Goal: Task Accomplishment & Management: Manage account settings

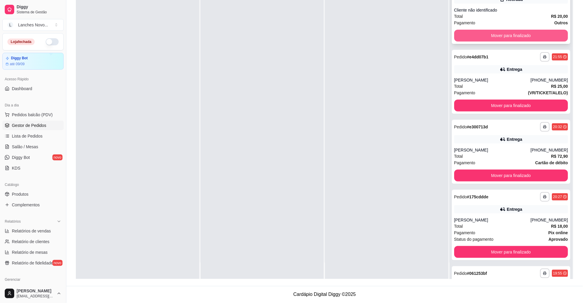
click at [496, 37] on button "Mover para finalizado" at bounding box center [511, 36] width 114 height 12
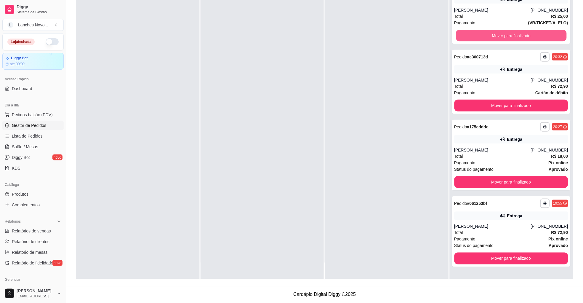
click at [496, 37] on button "Mover para finalizado" at bounding box center [511, 36] width 111 height 12
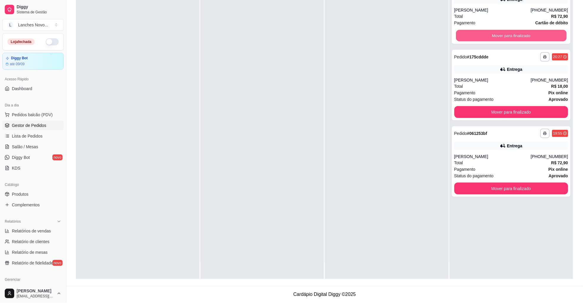
click at [496, 37] on button "Mover para finalizado" at bounding box center [511, 36] width 111 height 12
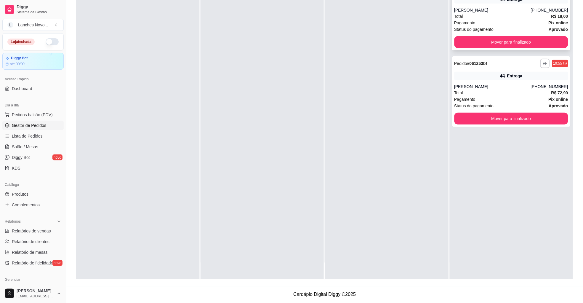
click at [495, 35] on div "**********" at bounding box center [511, 15] width 119 height 71
click at [496, 41] on button "Mover para finalizado" at bounding box center [511, 42] width 114 height 12
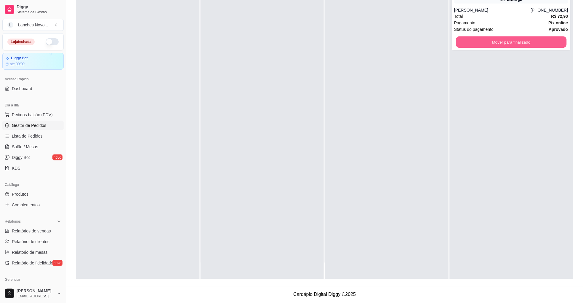
click at [496, 41] on button "Mover para finalizado" at bounding box center [511, 42] width 111 height 12
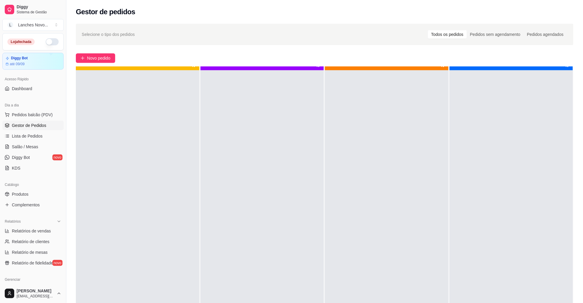
scroll to position [16, 0]
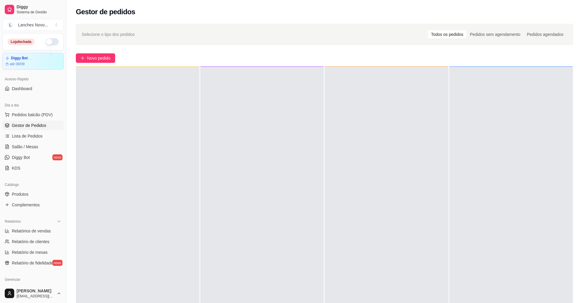
click at [46, 44] on button "button" at bounding box center [52, 41] width 13 height 7
click at [44, 228] on span "Relatórios de vendas" at bounding box center [31, 231] width 39 height 6
select select "ALL"
select select "0"
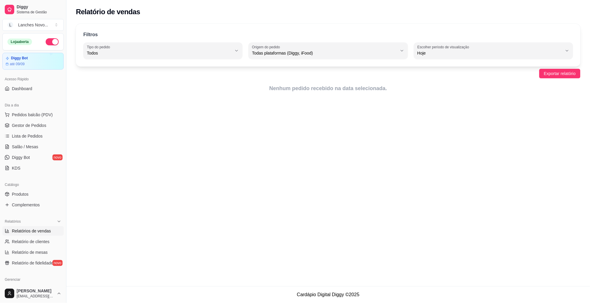
click at [428, 52] on span "Hoje" at bounding box center [489, 53] width 145 height 6
click at [436, 77] on span "Ontem" at bounding box center [490, 77] width 138 height 6
type input "1"
select select "1"
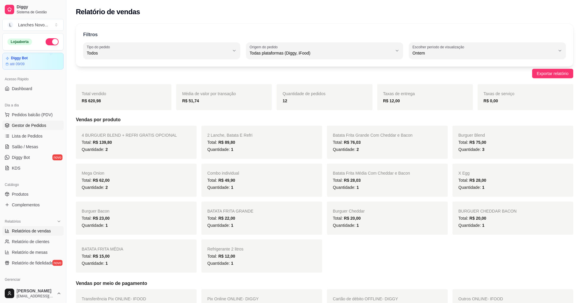
click at [39, 129] on link "Gestor de Pedidos" at bounding box center [32, 125] width 61 height 9
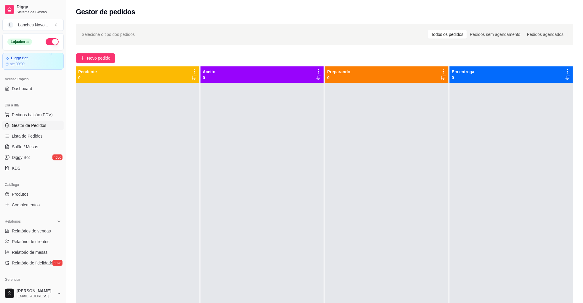
click at [289, 145] on div at bounding box center [263, 234] width 124 height 303
click at [20, 195] on span "Produtos" at bounding box center [20, 194] width 17 height 6
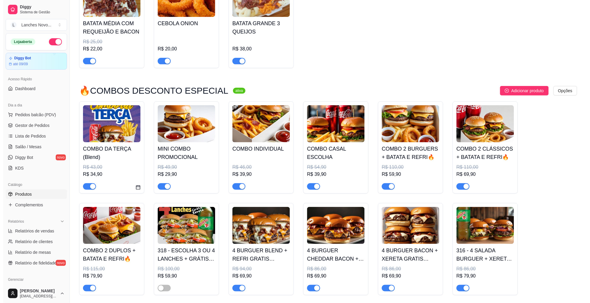
scroll to position [711, 0]
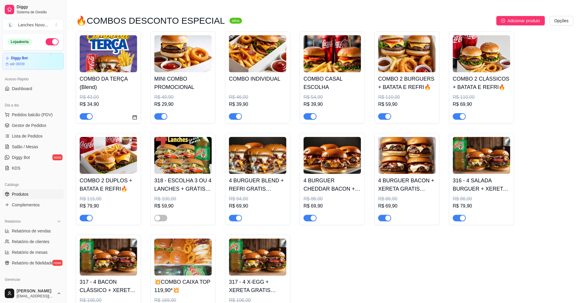
click at [99, 88] on h4 "COMBO DA TERÇA (Blend)" at bounding box center [108, 83] width 57 height 17
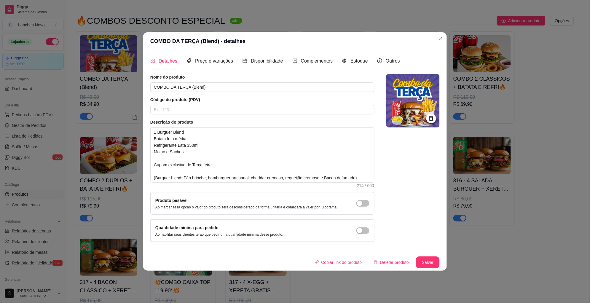
click at [406, 103] on img at bounding box center [412, 100] width 53 height 53
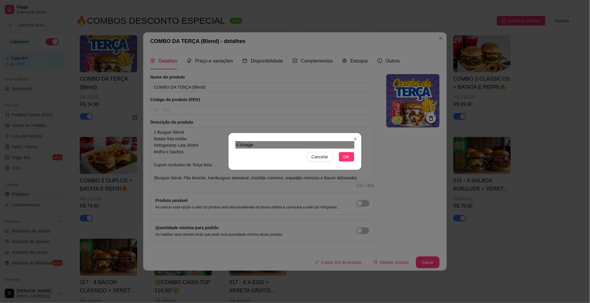
click at [303, 206] on div "Use the arrow keys to move the crop selection area" at bounding box center [297, 259] width 107 height 107
click at [304, 211] on div "Use the arrow keys to move the crop selection area" at bounding box center [298, 264] width 107 height 107
click at [239, 215] on div "Use the arrow keys to move the crop selection area" at bounding box center [294, 267] width 113 height 113
click at [353, 148] on div at bounding box center [295, 144] width 119 height 7
click at [236, 222] on div "Use the arrow keys to move the crop selection area" at bounding box center [294, 269] width 117 height 117
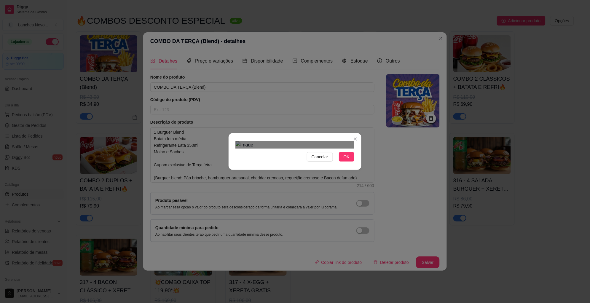
click at [334, 211] on div "Use the arrow keys to move the crop selection area" at bounding box center [285, 260] width 99 height 99
click at [320, 211] on div "Use the arrow keys to move the crop selection area" at bounding box center [295, 260] width 99 height 99
click at [245, 211] on div "Use the arrow keys to move the crop selection area" at bounding box center [295, 261] width 100 height 100
click at [316, 160] on span "Cancelar" at bounding box center [319, 156] width 17 height 7
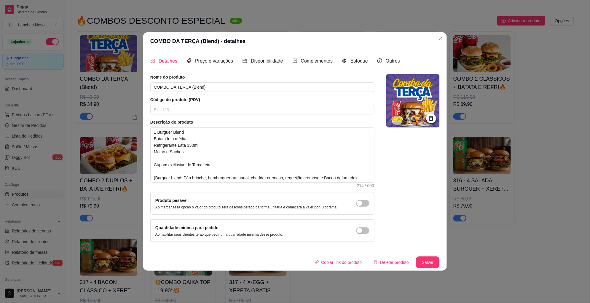
click at [427, 118] on div at bounding box center [431, 118] width 10 height 10
click at [430, 119] on icon at bounding box center [431, 118] width 7 height 7
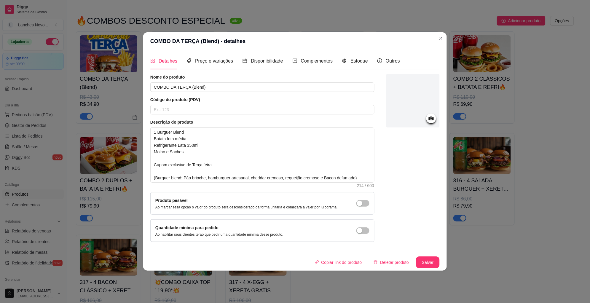
click at [416, 108] on div at bounding box center [412, 100] width 53 height 53
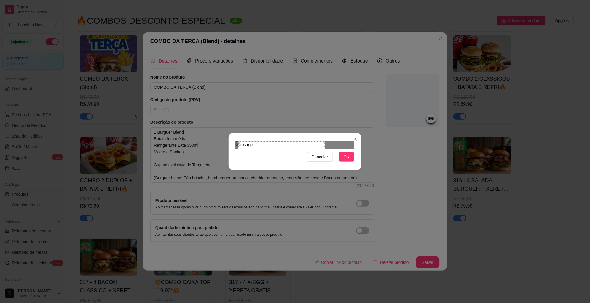
click at [263, 145] on div "Use the arrow keys to move the crop selection area" at bounding box center [281, 184] width 87 height 87
click at [366, 186] on div "Cancelar OK" at bounding box center [295, 151] width 590 height 303
click at [309, 163] on div "Use the arrow keys to move the crop selection area" at bounding box center [298, 184] width 87 height 87
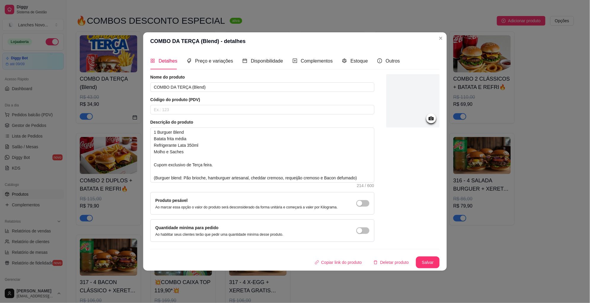
click at [430, 118] on circle at bounding box center [430, 118] width 1 height 1
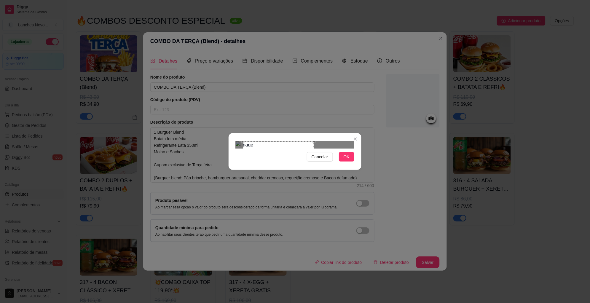
click at [289, 144] on div "Use the arrow keys to move the crop selection area" at bounding box center [278, 176] width 71 height 71
click at [321, 179] on div "Use the arrow keys to move the crop selection area" at bounding box center [286, 176] width 71 height 71
drag, startPoint x: 322, startPoint y: 185, endPoint x: 393, endPoint y: 124, distance: 93.7
click at [328, 161] on button "Cancelar" at bounding box center [320, 156] width 26 height 9
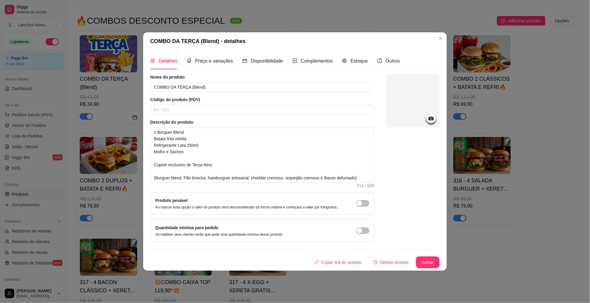
click at [430, 118] on icon at bounding box center [431, 118] width 7 height 7
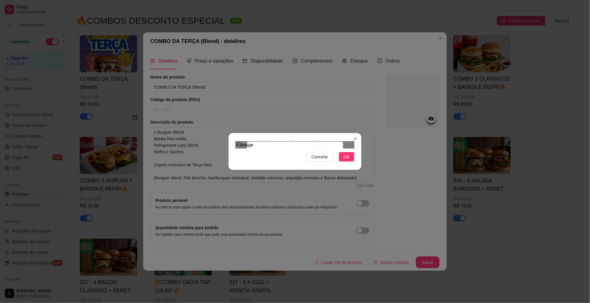
click at [355, 139] on div "Cancelar OK" at bounding box center [294, 151] width 133 height 25
click at [345, 141] on img at bounding box center [295, 144] width 119 height 7
click at [350, 148] on img at bounding box center [295, 144] width 119 height 7
click at [282, 151] on div "Use the arrow keys to move the crop selection area" at bounding box center [281, 191] width 81 height 81
click at [336, 148] on img at bounding box center [295, 144] width 119 height 7
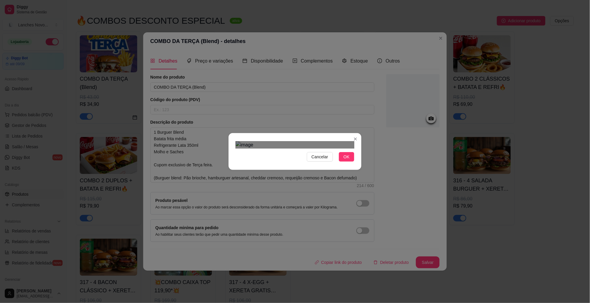
click at [360, 145] on div "Cancelar OK" at bounding box center [294, 151] width 133 height 25
click at [299, 154] on div "Use the arrow keys to move the crop selection area" at bounding box center [291, 193] width 79 height 79
click at [244, 141] on div at bounding box center [295, 144] width 119 height 7
click at [303, 156] on div "Use the arrow keys to move the crop selection area" at bounding box center [297, 195] width 86 height 86
click at [332, 157] on div "Use the arrow keys to move the crop selection area" at bounding box center [294, 197] width 80 height 80
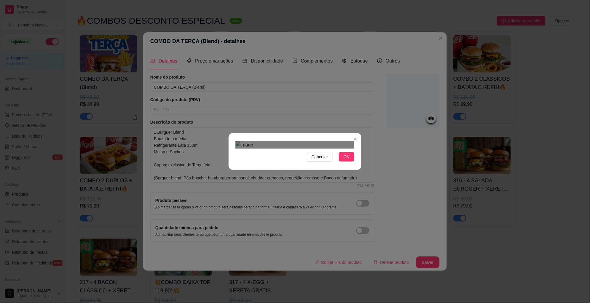
click at [323, 157] on div "Use the arrow keys to move the crop selection area" at bounding box center [295, 197] width 80 height 80
click at [346, 160] on span "OK" at bounding box center [346, 156] width 6 height 7
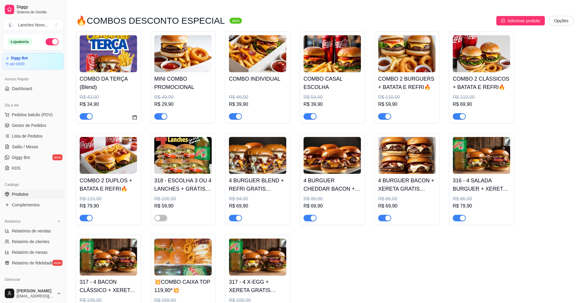
click at [88, 85] on h4 "COMBO DA TERÇA (Blend)" at bounding box center [108, 83] width 57 height 17
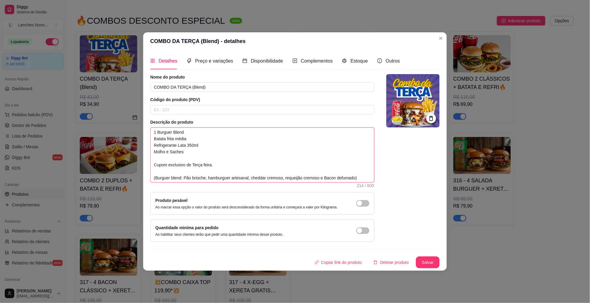
drag, startPoint x: 228, startPoint y: 164, endPoint x: 142, endPoint y: 153, distance: 86.8
click at [139, 161] on div "COMBO DA TERÇA (Blend) - detalhes Detalhes Preço e variações Disponibilidade Co…" at bounding box center [295, 151] width 590 height 303
type textarea "1 Burguer Blend Batata frita média Refrigerante Lata 350ml Molho e Saches (Burg…"
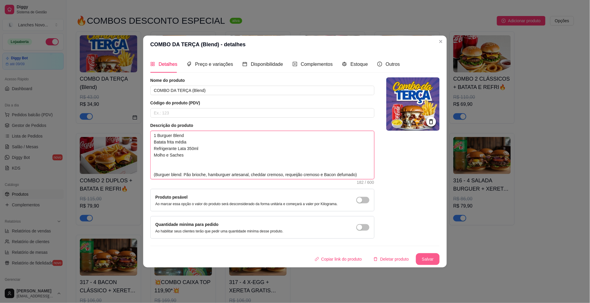
type textarea "1 Burguer Blend Batata frita média Refrigerante Lata 350ml Molho e Saches (Burg…"
click at [434, 254] on button "Salvar" at bounding box center [427, 259] width 23 height 12
click at [207, 63] on span "Preço e variações" at bounding box center [214, 64] width 38 height 5
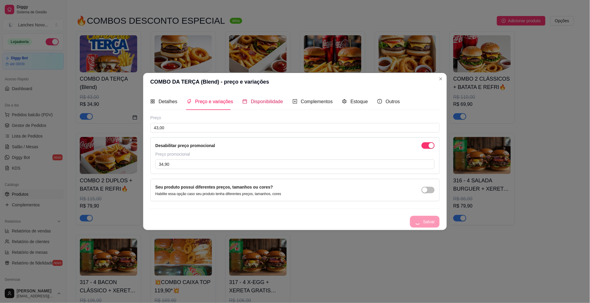
click at [261, 103] on span "Disponibilidade" at bounding box center [267, 101] width 32 height 5
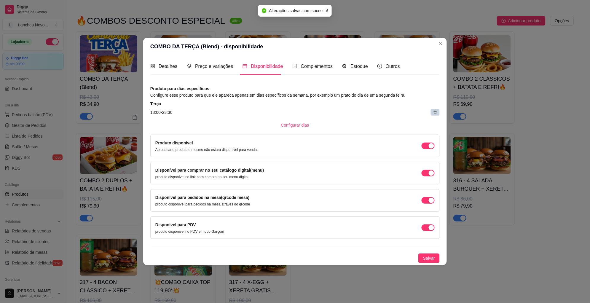
click at [436, 113] on icon at bounding box center [435, 112] width 4 height 4
click at [312, 64] on span "Complementos" at bounding box center [317, 66] width 32 height 5
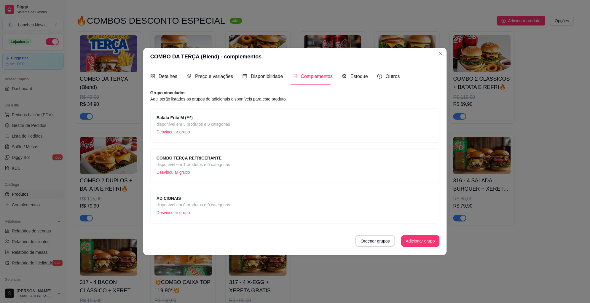
click at [201, 156] on strong "COMBO TERÇA REFRIGERANTE" at bounding box center [188, 158] width 65 height 5
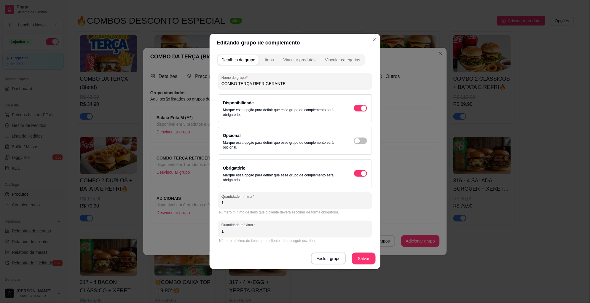
drag, startPoint x: 249, startPoint y: 83, endPoint x: 237, endPoint y: 84, distance: 12.2
click at [237, 84] on input "COMBO TERÇA REFRIGERANTE" at bounding box center [294, 84] width 147 height 6
type input "COMBO BLEND REFRIGERANTE"
click at [362, 257] on button "Salvar" at bounding box center [364, 258] width 24 height 12
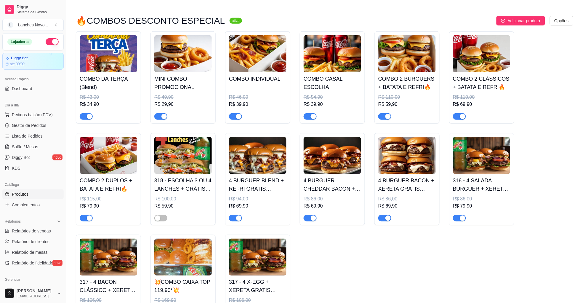
click at [483, 80] on h4 "COMBO 2 CLÁSSICOS + BATATA E REFRI🔥" at bounding box center [481, 83] width 57 height 17
click at [403, 72] on img at bounding box center [406, 53] width 57 height 37
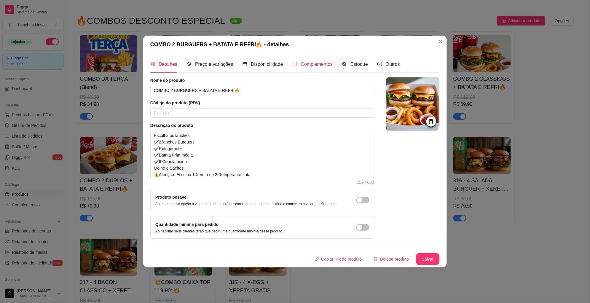
click at [321, 64] on span "Complementos" at bounding box center [317, 64] width 32 height 5
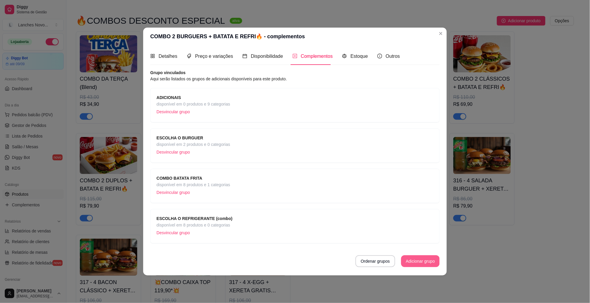
click at [411, 261] on button "Adicionar grupo" at bounding box center [420, 261] width 39 height 12
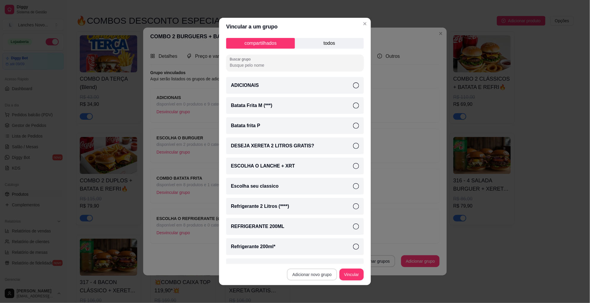
click at [308, 273] on button "Adicionar novo grupo" at bounding box center [312, 274] width 50 height 12
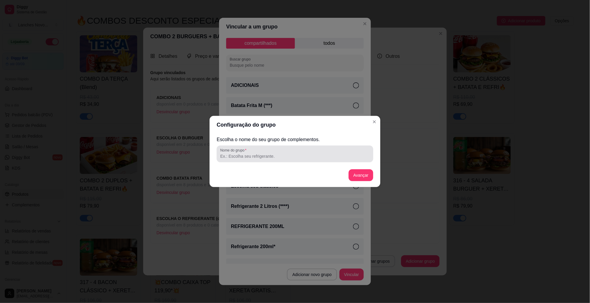
click at [253, 158] on input "Nome do grupo" at bounding box center [294, 156] width 149 height 6
type input "CEBOLA ONION"
click at [360, 173] on button "Avançar" at bounding box center [360, 175] width 25 height 12
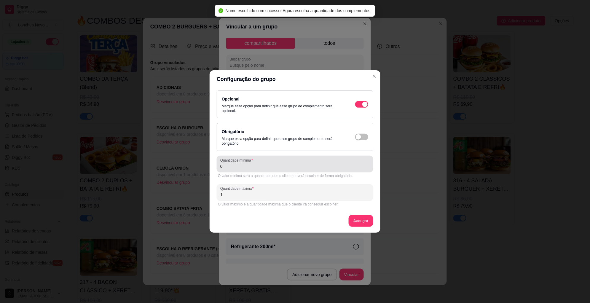
click at [254, 167] on input "0" at bounding box center [294, 166] width 149 height 6
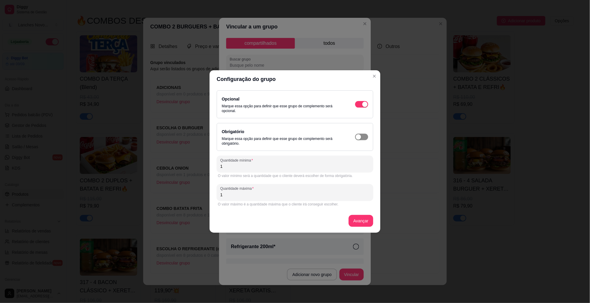
type input "1"
click at [361, 136] on div "button" at bounding box center [358, 136] width 5 height 5
click at [363, 218] on button "Avançar" at bounding box center [360, 221] width 25 height 12
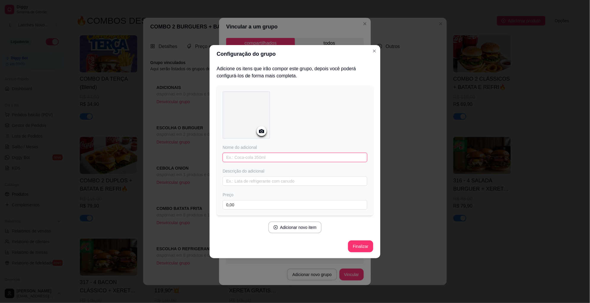
click at [245, 156] on input "text" at bounding box center [294, 157] width 145 height 9
type input "CEBOLA ONION"
click at [241, 180] on input "text" at bounding box center [294, 180] width 145 height 9
type input "CEBOLA EMPANADA"
click at [225, 160] on input "CEBOLA ONION" at bounding box center [294, 157] width 145 height 9
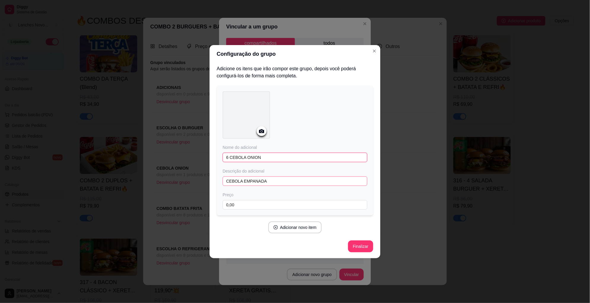
type input "6 CEBOLA ONION"
click at [270, 182] on input "CEBOLA EMPANADA" at bounding box center [294, 180] width 145 height 9
click at [364, 248] on button "Finalizar" at bounding box center [360, 246] width 25 height 12
click at [366, 242] on button "Finalizar" at bounding box center [360, 246] width 24 height 12
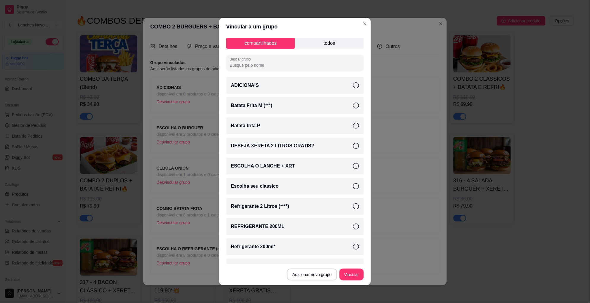
click at [332, 47] on p "todos" at bounding box center [329, 43] width 69 height 11
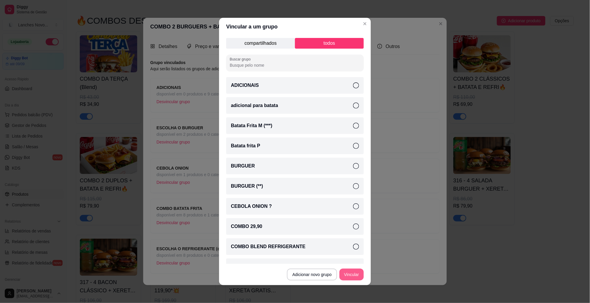
click at [350, 273] on button "Vincular" at bounding box center [351, 274] width 24 height 12
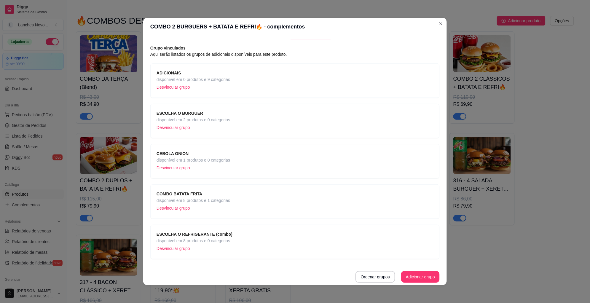
scroll to position [0, 0]
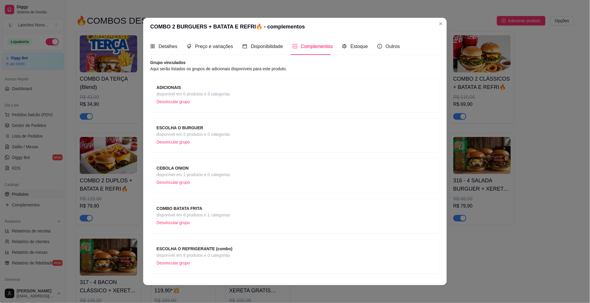
click at [189, 168] on span "CEBOLA ONION" at bounding box center [192, 168] width 73 height 7
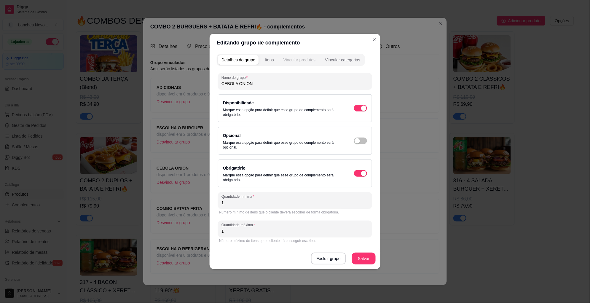
click at [304, 59] on div "Vincular produtos" at bounding box center [299, 60] width 32 height 6
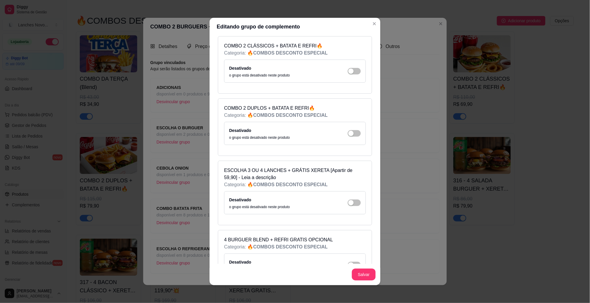
scroll to position [2133, 0]
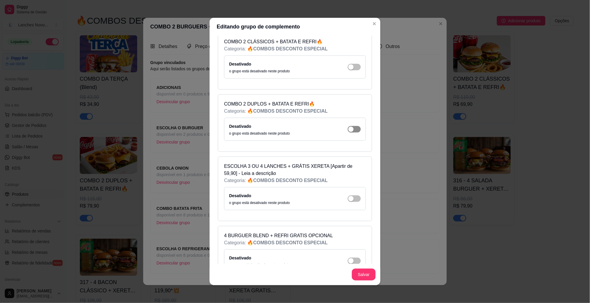
click at [348, 132] on div "button" at bounding box center [350, 129] width 5 height 5
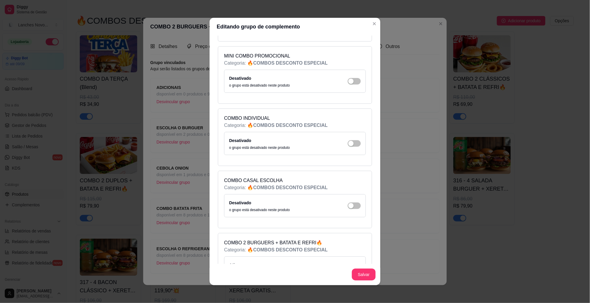
scroll to position [1822, 0]
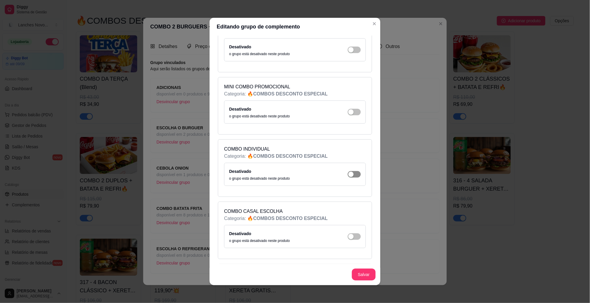
click at [348, 177] on button "button" at bounding box center [354, 174] width 13 height 7
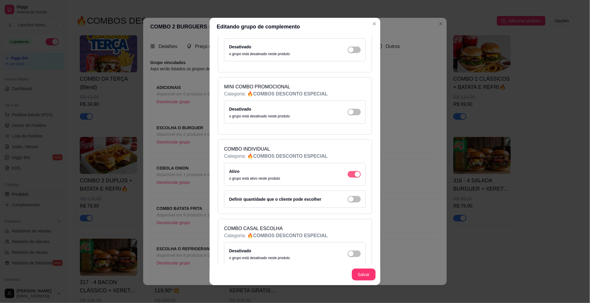
click at [355, 177] on div "button" at bounding box center [357, 174] width 5 height 5
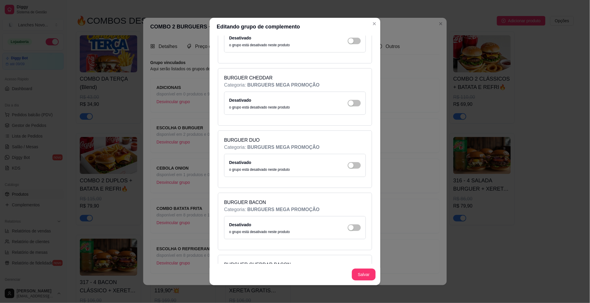
scroll to position [0, 0]
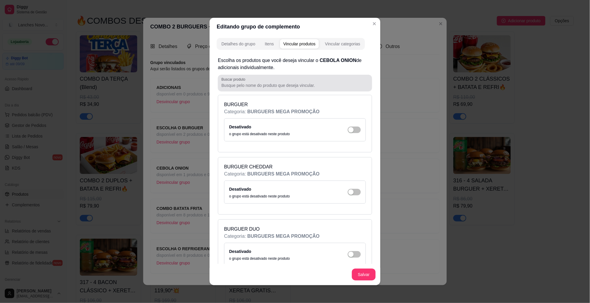
click at [267, 81] on div at bounding box center [294, 83] width 147 height 12
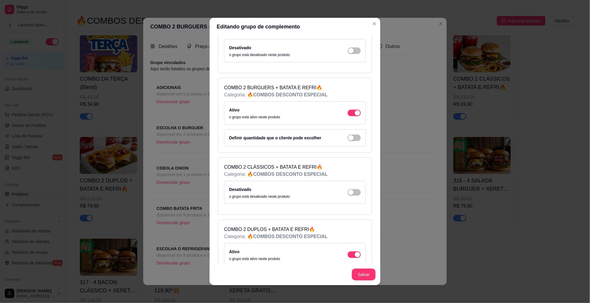
scroll to position [267, 0]
type input "COMBO"
click at [348, 191] on span "button" at bounding box center [354, 191] width 13 height 7
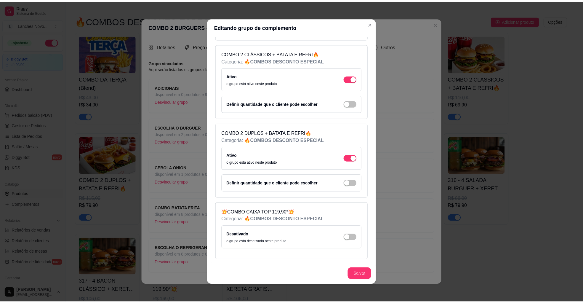
scroll to position [1, 0]
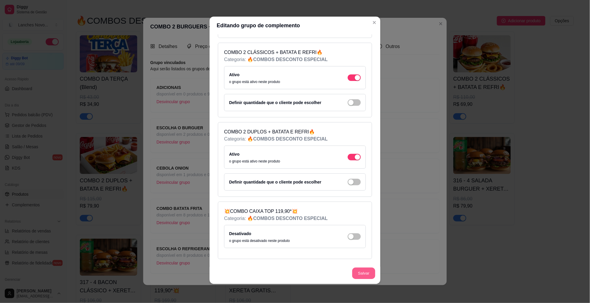
click at [360, 273] on button "Salvar" at bounding box center [363, 274] width 23 height 12
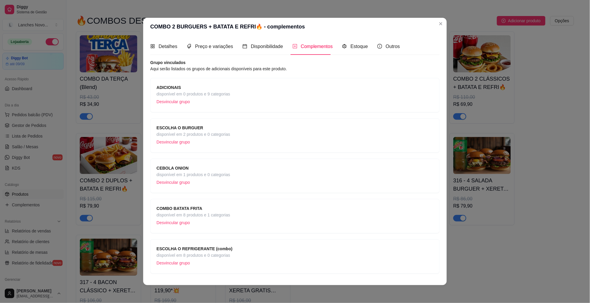
click at [333, 125] on div "ESCOLHA O BURGUER disponível em 2 produtos e 0 categorias Desvincular grupo" at bounding box center [294, 135] width 277 height 22
click at [169, 48] on span "Detalhes" at bounding box center [168, 46] width 19 height 5
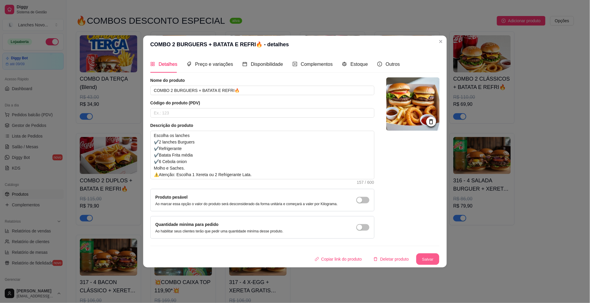
click at [427, 257] on button "Salvar" at bounding box center [427, 259] width 23 height 12
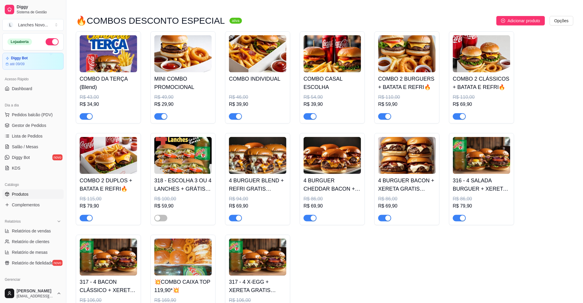
scroll to position [755, 0]
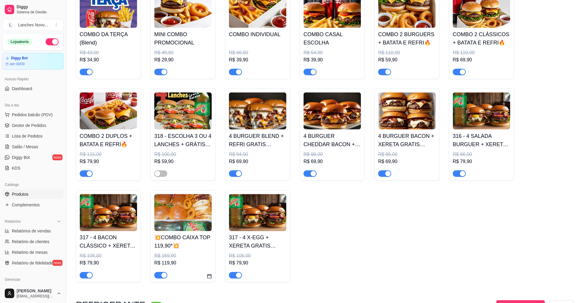
click at [208, 278] on icon "calendar" at bounding box center [209, 276] width 5 height 5
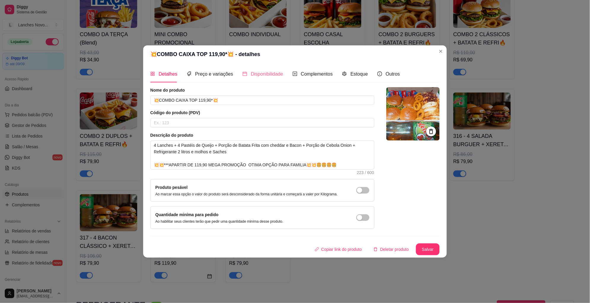
click at [256, 68] on div "Disponibilidade" at bounding box center [262, 73] width 41 height 17
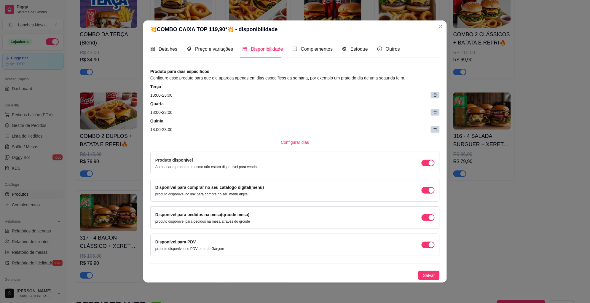
click at [435, 128] on icon at bounding box center [435, 129] width 4 height 4
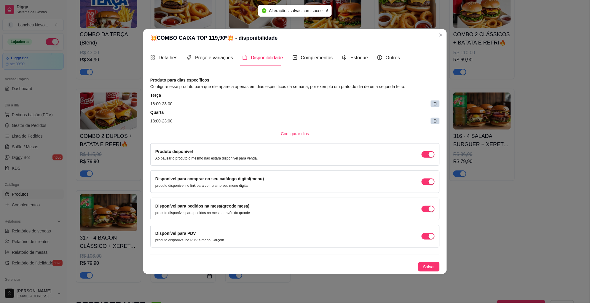
click at [436, 119] on icon at bounding box center [435, 121] width 4 height 4
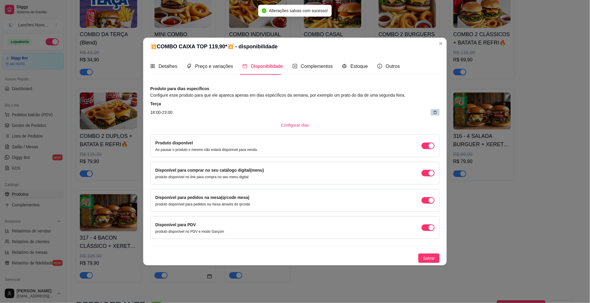
click at [434, 112] on icon at bounding box center [435, 112] width 4 height 4
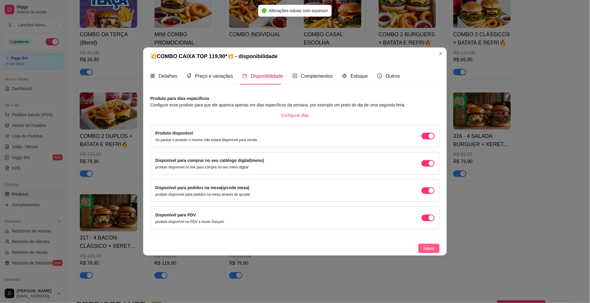
click at [434, 245] on button "Salvar" at bounding box center [428, 248] width 21 height 9
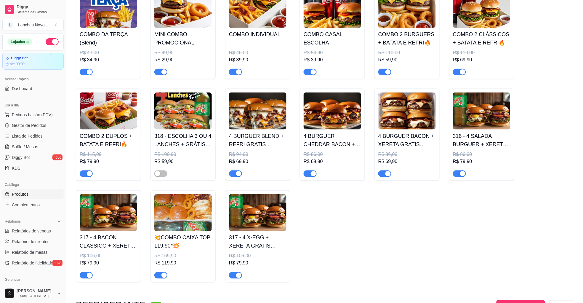
click at [168, 204] on img at bounding box center [182, 212] width 57 height 37
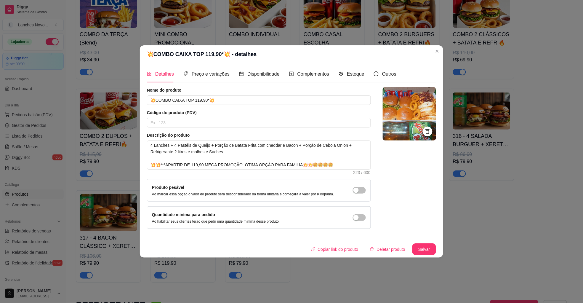
click at [474, 225] on div "COMBO DA TERÇA (Blend) R$ 43,00 R$ 34,90 MINI COMBO PROMOCIONAL R$ 49,90 R$ 29,…" at bounding box center [321, 134] width 491 height 295
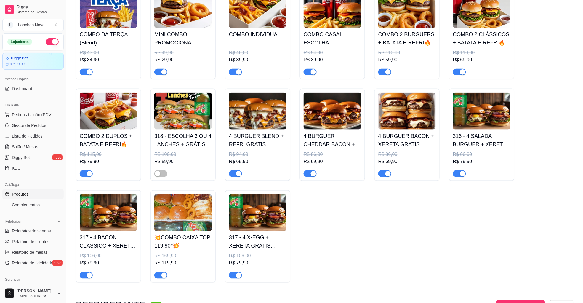
scroll to position [711, 0]
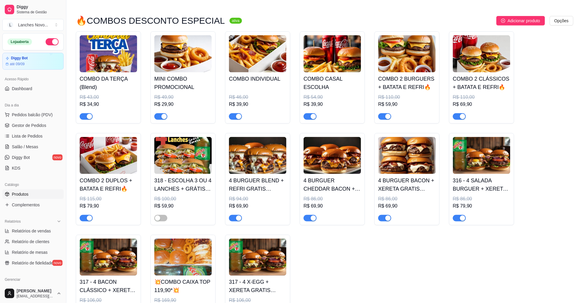
drag, startPoint x: 105, startPoint y: 43, endPoint x: 93, endPoint y: 65, distance: 25.3
click at [93, 65] on img at bounding box center [108, 53] width 57 height 37
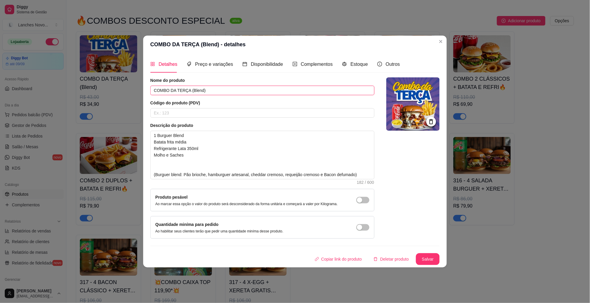
drag, startPoint x: 209, startPoint y: 90, endPoint x: 171, endPoint y: 90, distance: 37.9
click at [171, 90] on input "COMBO DA TERÇA (Blend)" at bounding box center [262, 90] width 224 height 9
type input "COMBO BLEND"
click at [432, 257] on button "Salvar" at bounding box center [427, 259] width 23 height 12
click at [407, 96] on img at bounding box center [412, 103] width 53 height 53
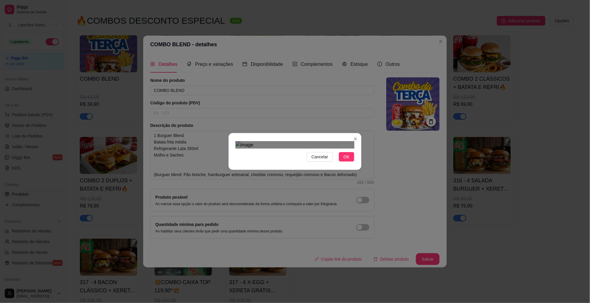
click at [319, 164] on div "Use the arrow keys to move the crop selection area" at bounding box center [284, 201] width 74 height 74
click at [321, 157] on div "Use the arrow keys to move the crop selection area" at bounding box center [295, 194] width 74 height 74
click at [346, 160] on span "OK" at bounding box center [346, 156] width 6 height 7
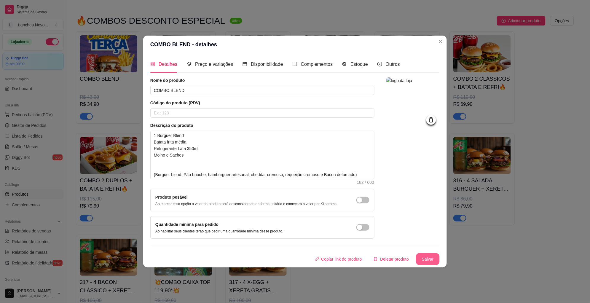
click at [430, 260] on button "Salvar" at bounding box center [428, 259] width 24 height 12
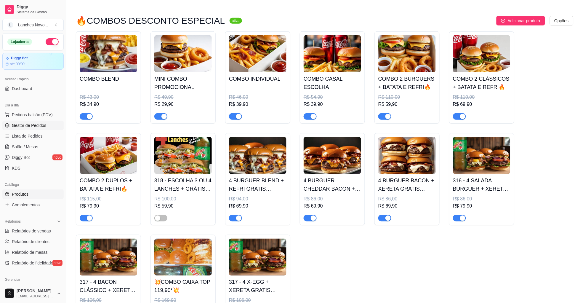
click at [33, 127] on span "Gestor de Pedidos" at bounding box center [29, 125] width 34 height 6
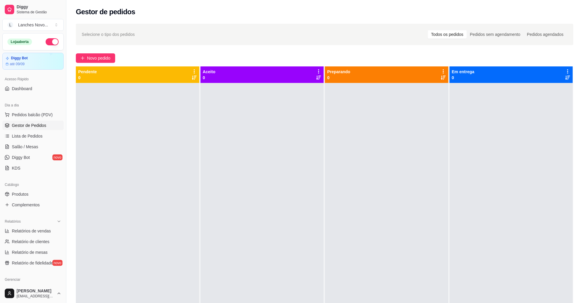
click at [225, 137] on div at bounding box center [263, 234] width 124 height 303
